Goal: Task Accomplishment & Management: Complete application form

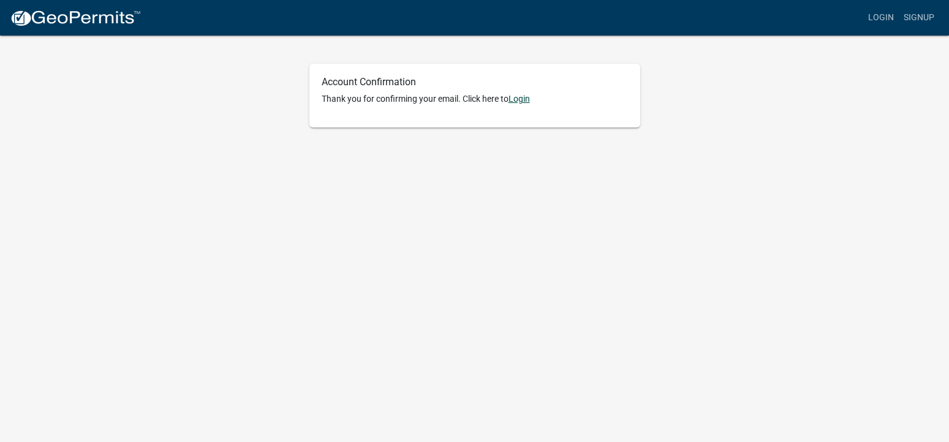
click at [521, 99] on link "Login" at bounding box center [519, 99] width 21 height 10
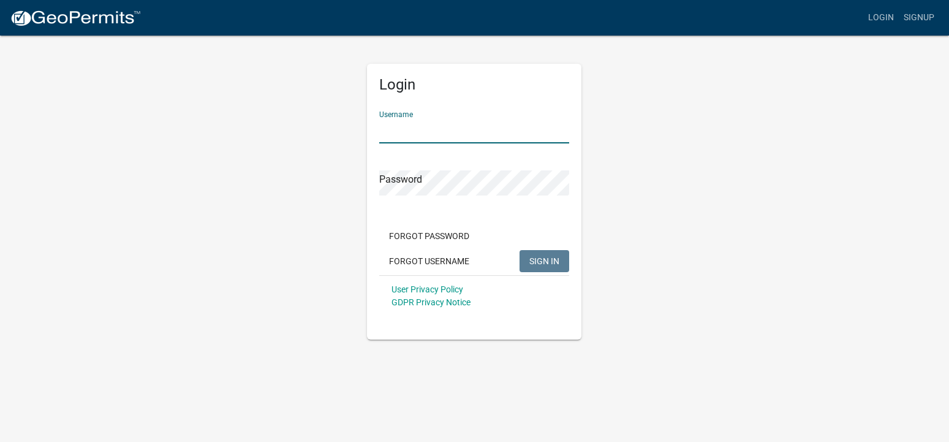
click at [452, 124] on input "Username" at bounding box center [474, 130] width 190 height 25
type input "[EMAIL_ADDRESS][DOMAIN_NAME]"
click at [436, 235] on button "Forgot Password" at bounding box center [429, 236] width 100 height 22
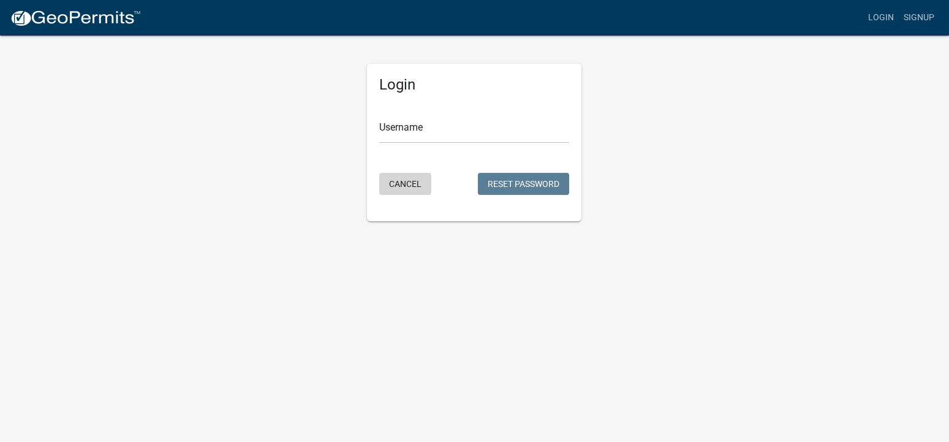
click at [409, 182] on button "Cancel" at bounding box center [405, 184] width 52 height 22
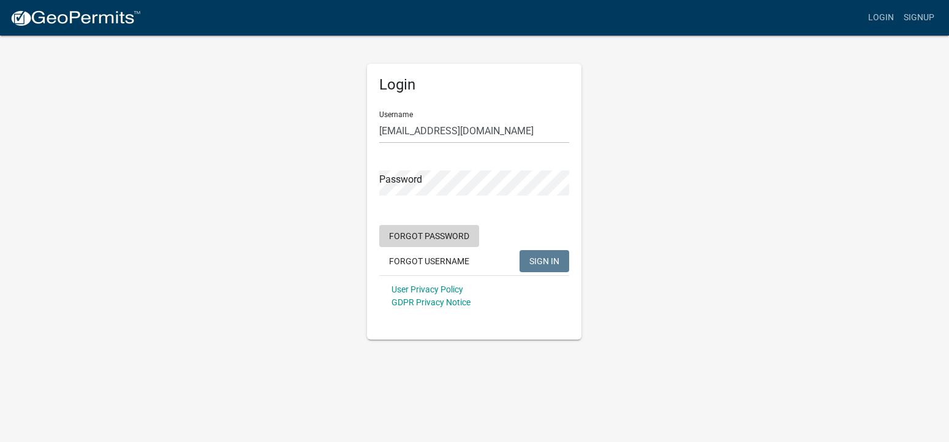
click at [417, 235] on button "Forgot Password" at bounding box center [429, 236] width 100 height 22
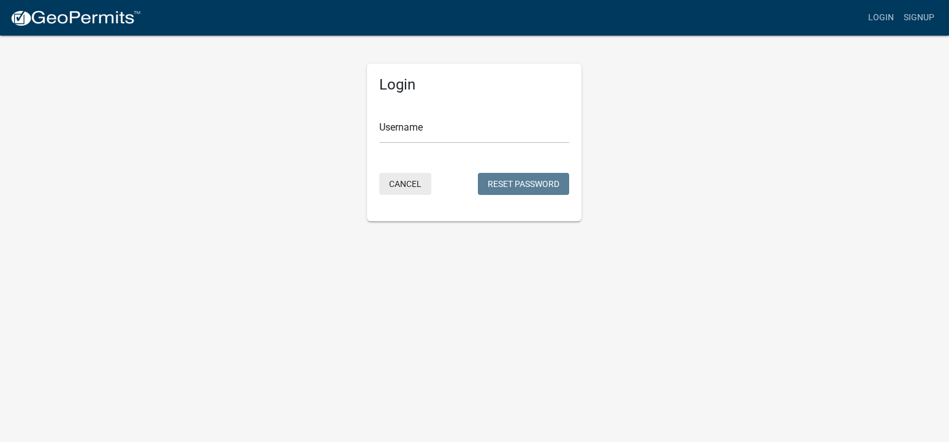
click at [407, 183] on button "Cancel" at bounding box center [405, 184] width 52 height 22
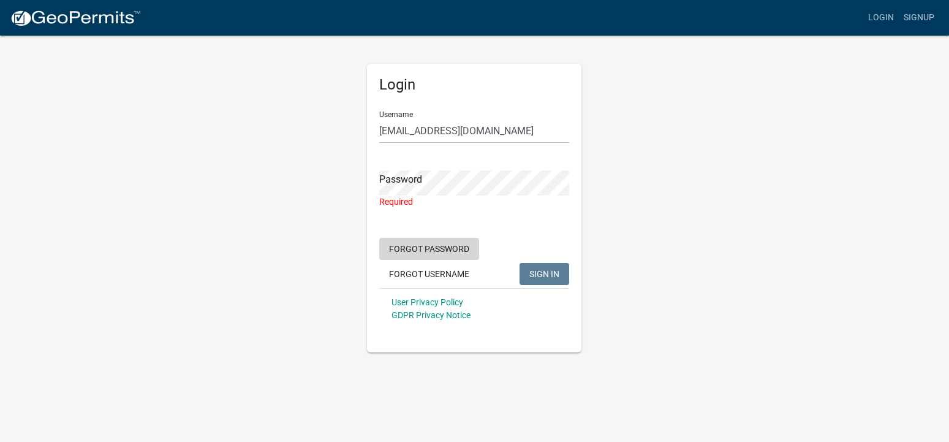
click at [434, 235] on form "Username [EMAIL_ADDRESS][DOMAIN_NAME] Password Required Forgot Password Forgot …" at bounding box center [474, 215] width 190 height 228
click at [428, 245] on button "Forgot Password" at bounding box center [429, 249] width 100 height 22
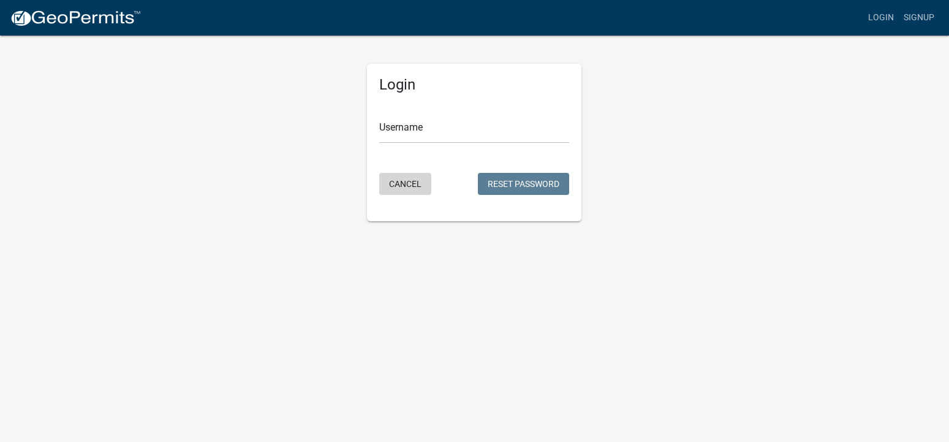
click at [402, 181] on button "Cancel" at bounding box center [405, 184] width 52 height 22
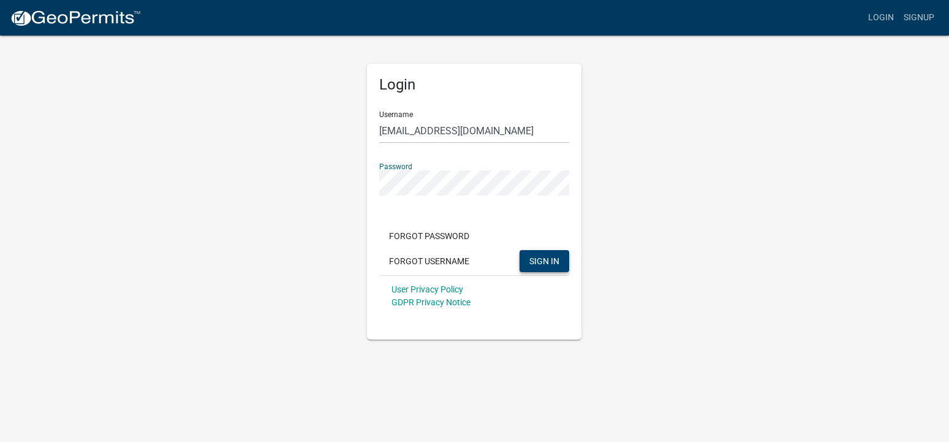
click at [552, 259] on span "SIGN IN" at bounding box center [544, 261] width 30 height 10
click at [543, 259] on span "SIGN IN" at bounding box center [544, 261] width 30 height 10
click at [517, 132] on input "[EMAIL_ADDRESS][DOMAIN_NAME]" at bounding box center [474, 130] width 190 height 25
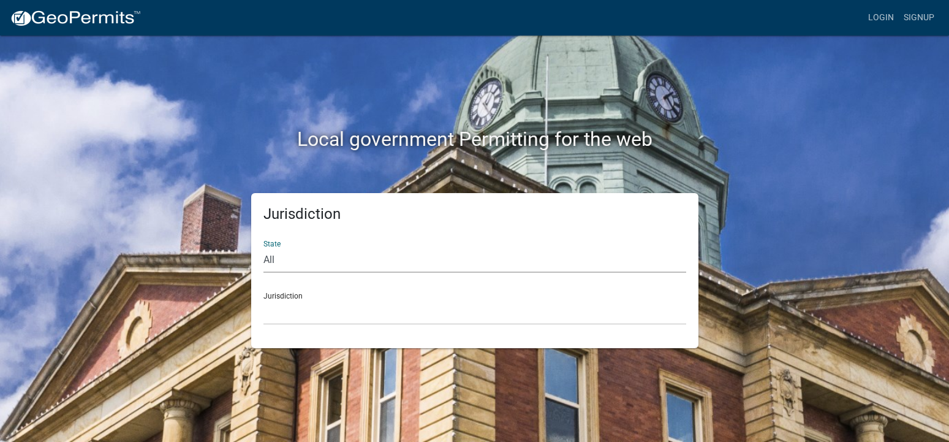
select select "Georgia"
click option "Georgia" at bounding box center [0, 0] width 0 height 0
click at [263, 300] on select "Carroll County, Georgia Cook County, Georgia Crawford County, Georgia Gilmer Co…" at bounding box center [474, 312] width 423 height 25
click at [263, 248] on select "All Colorado Georgia Indiana Iowa Kansas Minnesota Ohio South Carolina Wisconsin" at bounding box center [474, 260] width 423 height 25
select select "Georgia"
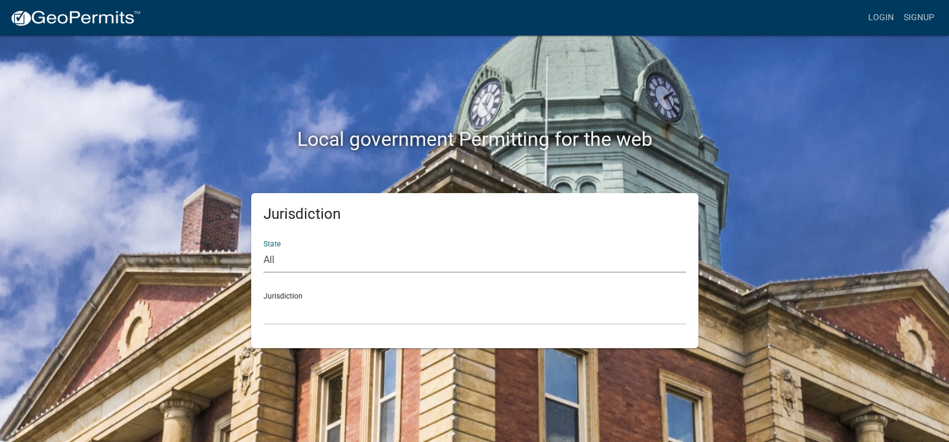
click option "Georgia" at bounding box center [0, 0] width 0 height 0
click at [263, 300] on select "Carroll County, Georgia Cook County, Georgia Crawford County, Georgia Gilmer Co…" at bounding box center [474, 312] width 423 height 25
click at [779, 221] on div "Jurisdiction State All Colorado Georgia Indiana Iowa Kansas Minnesota Ohio Sout…" at bounding box center [475, 270] width 699 height 155
click at [263, 300] on select "Carroll County, Georgia Cook County, Georgia Crawford County, Georgia Gilmer Co…" at bounding box center [474, 312] width 423 height 25
click at [331, 311] on select "Carroll County, Georgia Cook County, Georgia Crawford County, Georgia Gilmer Co…" at bounding box center [474, 312] width 423 height 25
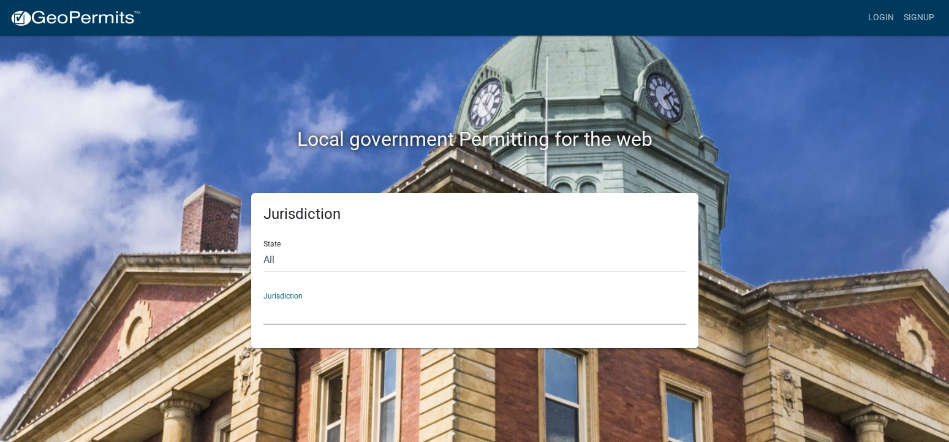
click at [263, 300] on select "Carroll County, Georgia Cook County, Georgia Crawford County, Georgia Gilmer Co…" at bounding box center [474, 312] width 423 height 25
click at [333, 309] on select "Carroll County, Georgia Cook County, Georgia Crawford County, Georgia Gilmer Co…" at bounding box center [474, 312] width 423 height 25
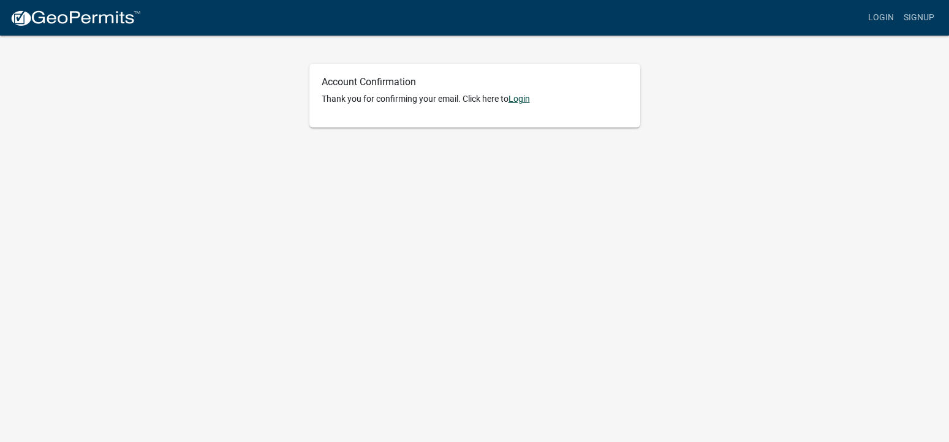
click at [523, 99] on link "Login" at bounding box center [519, 99] width 21 height 10
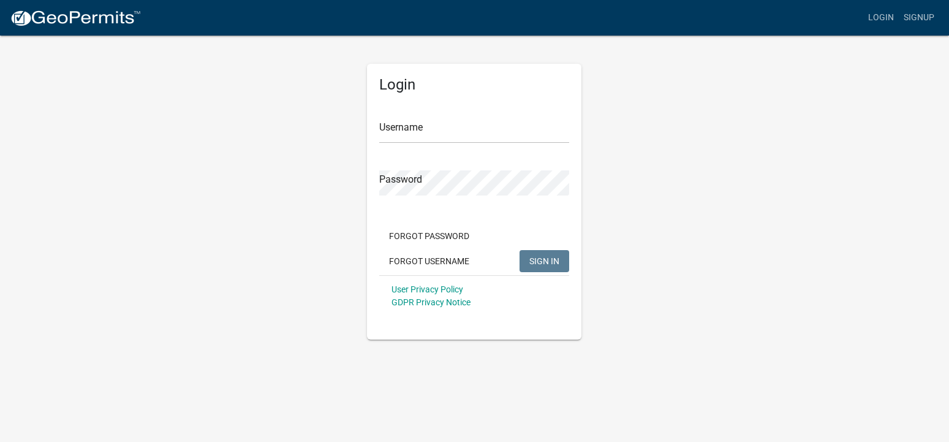
type input "[EMAIL_ADDRESS][DOMAIN_NAME]"
click at [537, 259] on span "SIGN IN" at bounding box center [544, 261] width 30 height 10
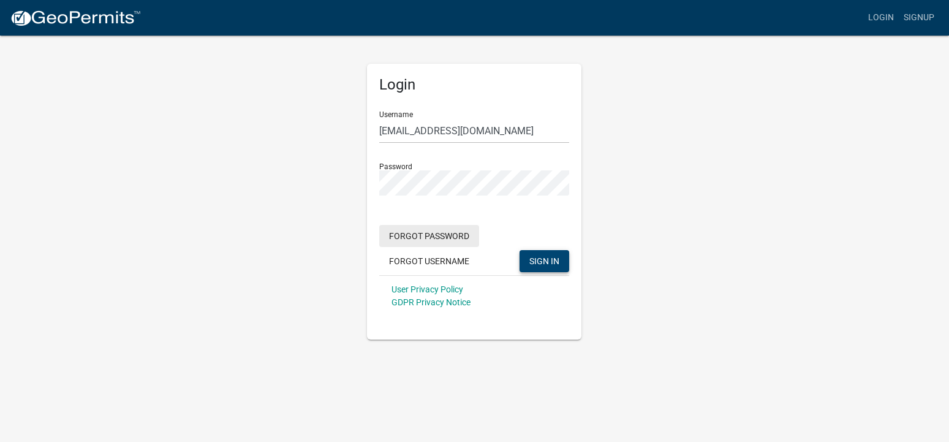
click at [417, 236] on button "Forgot Password" at bounding box center [429, 236] width 100 height 22
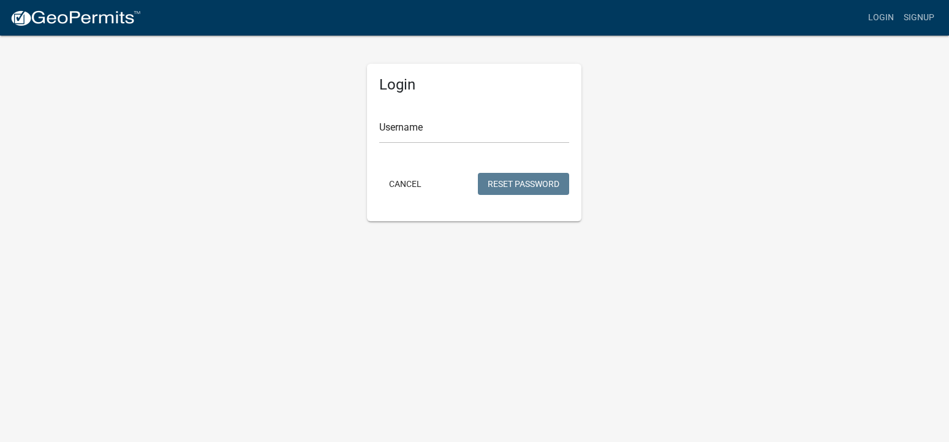
type input "[EMAIL_ADDRESS][DOMAIN_NAME]"
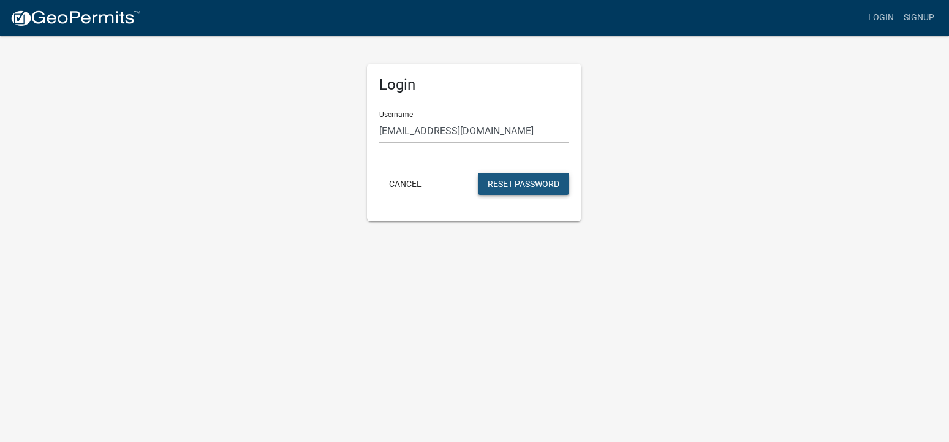
click at [524, 184] on button "Reset Password" at bounding box center [523, 184] width 91 height 22
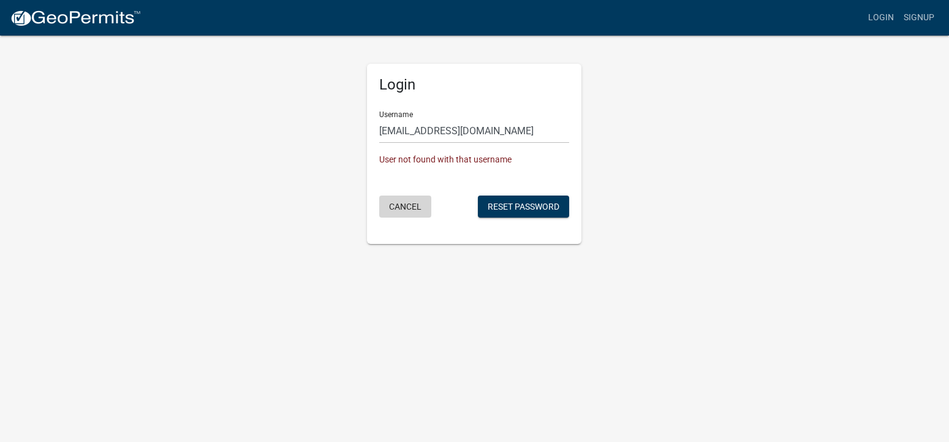
click at [403, 203] on button "Cancel" at bounding box center [405, 206] width 52 height 22
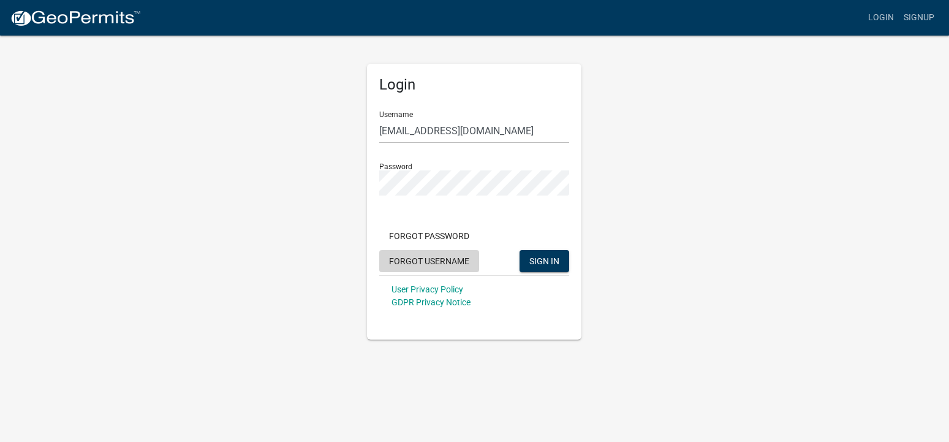
click at [414, 260] on button "Forgot Username" at bounding box center [429, 261] width 100 height 22
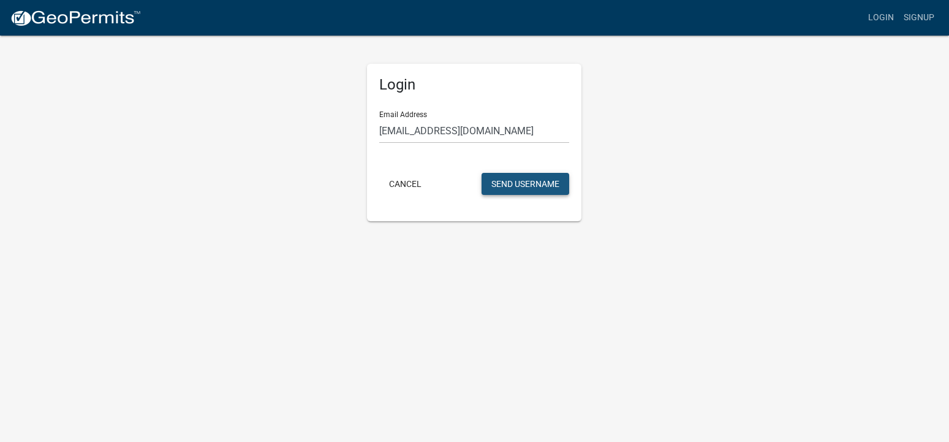
click at [532, 184] on button "Send Username" at bounding box center [526, 184] width 88 height 22
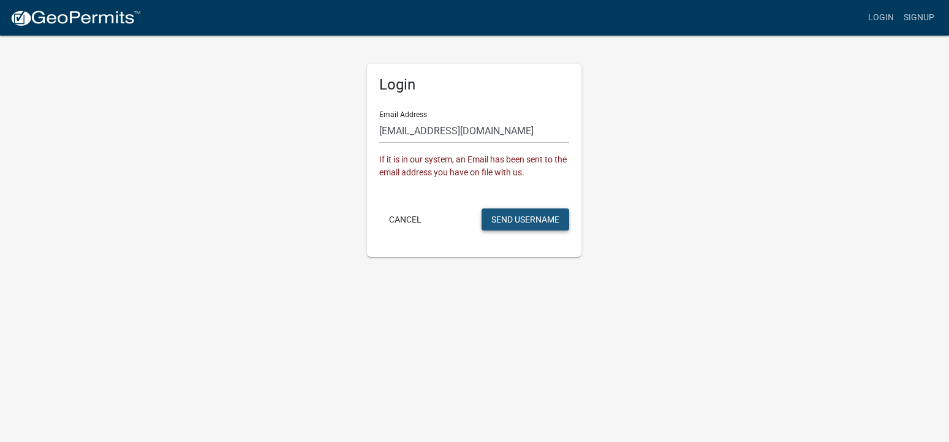
click at [537, 221] on button "Send Username" at bounding box center [526, 219] width 88 height 22
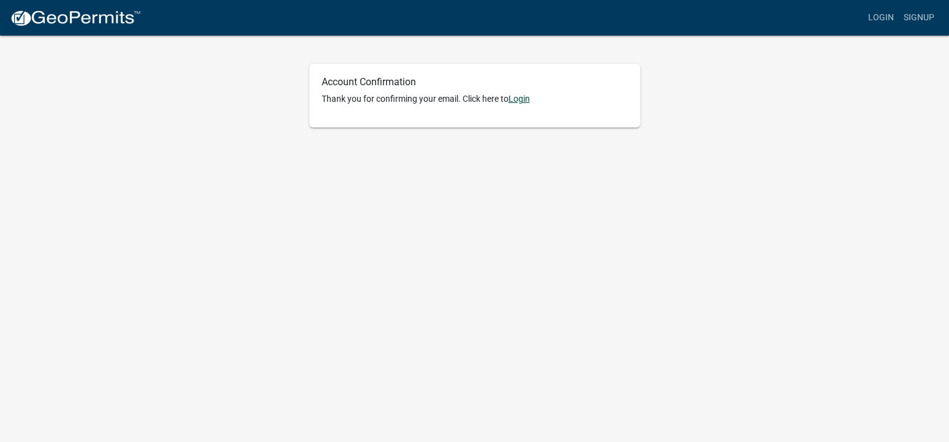
click at [522, 100] on link "Login" at bounding box center [519, 99] width 21 height 10
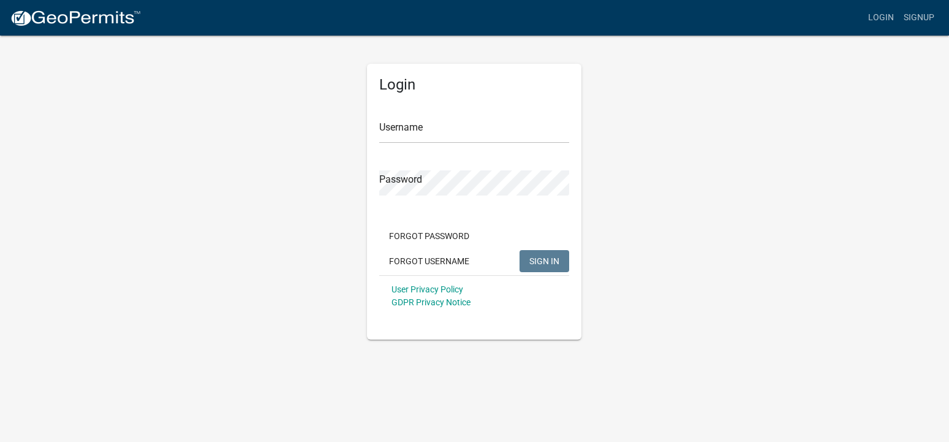
type input "[EMAIL_ADDRESS][DOMAIN_NAME]"
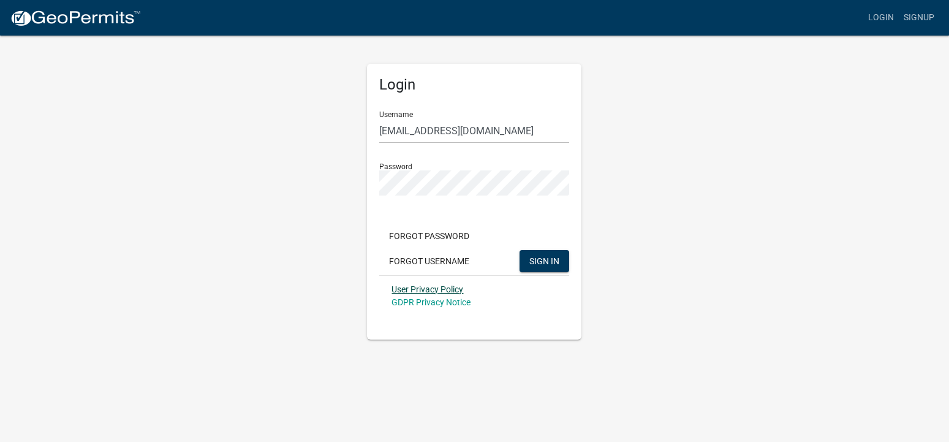
click at [431, 288] on link "User Privacy Policy" at bounding box center [428, 289] width 72 height 10
